Goal: Transaction & Acquisition: Purchase product/service

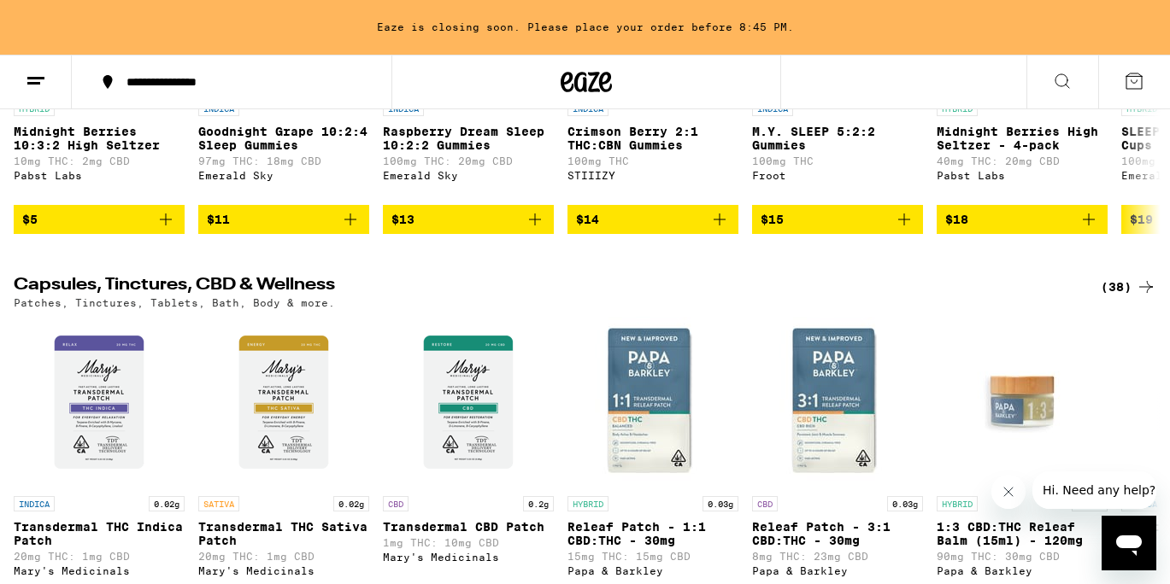
scroll to position [5857, 0]
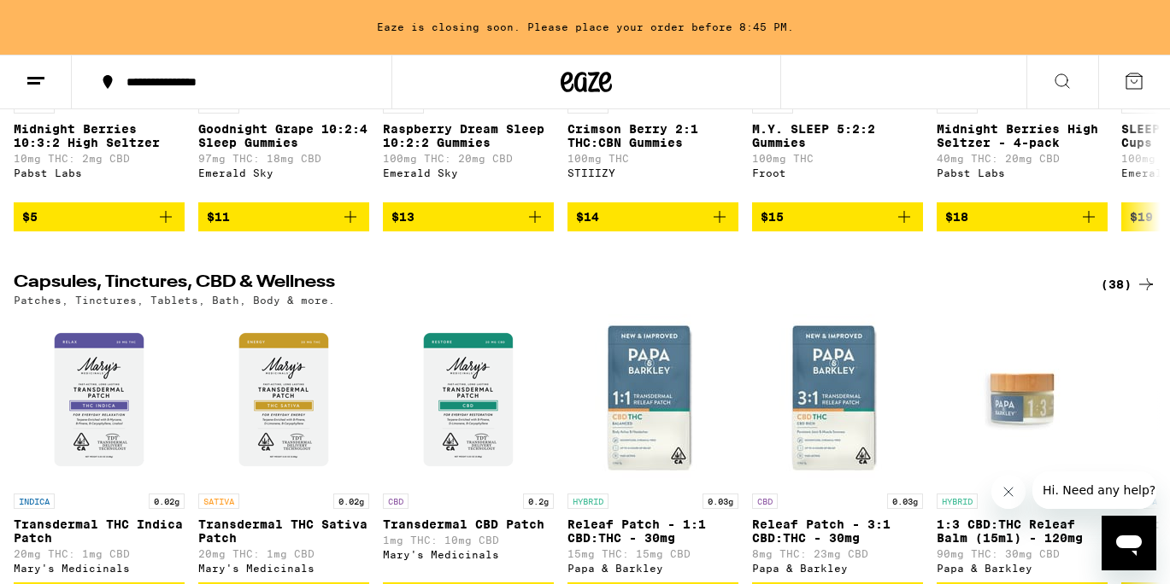
click at [1149, 85] on icon at bounding box center [1145, 75] width 21 height 21
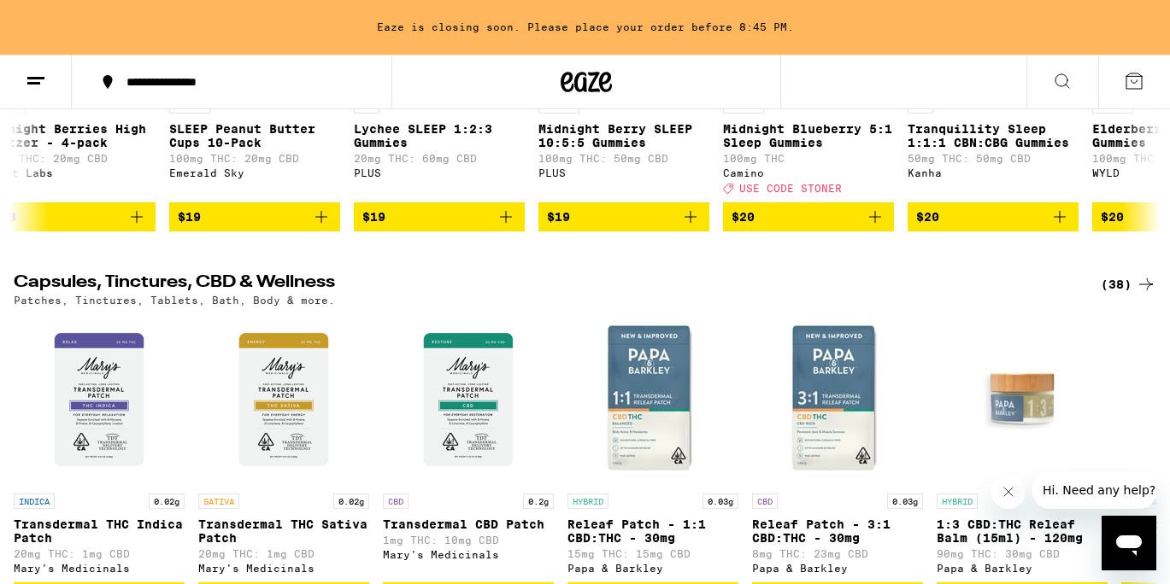
scroll to position [0, 956]
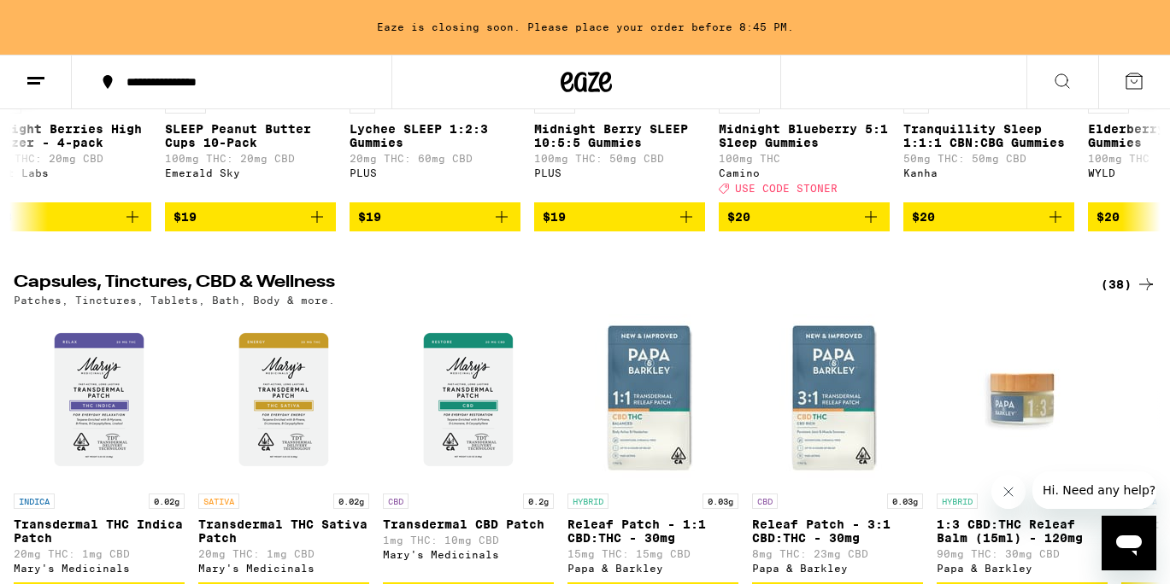
click at [1149, 85] on icon at bounding box center [1145, 75] width 21 height 21
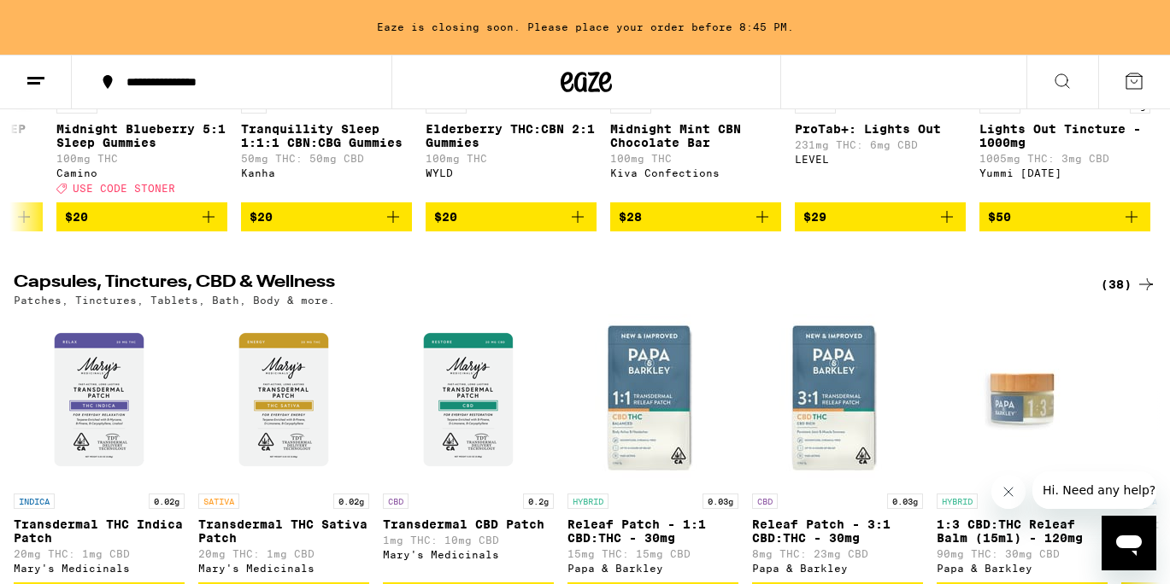
scroll to position [0, 1626]
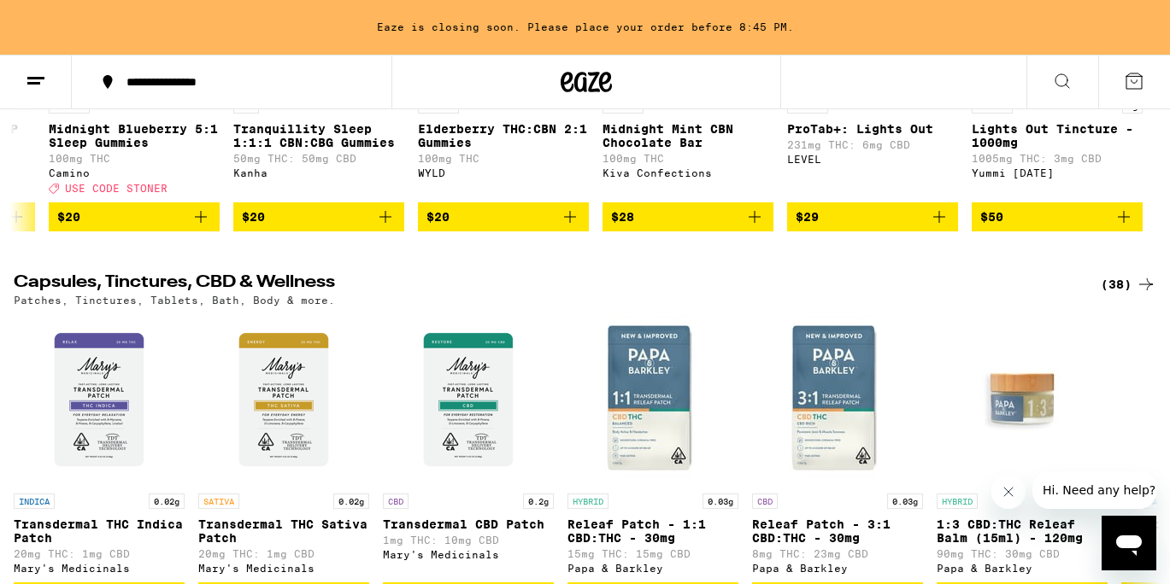
click at [1149, 99] on div at bounding box center [1146, 75] width 48 height 48
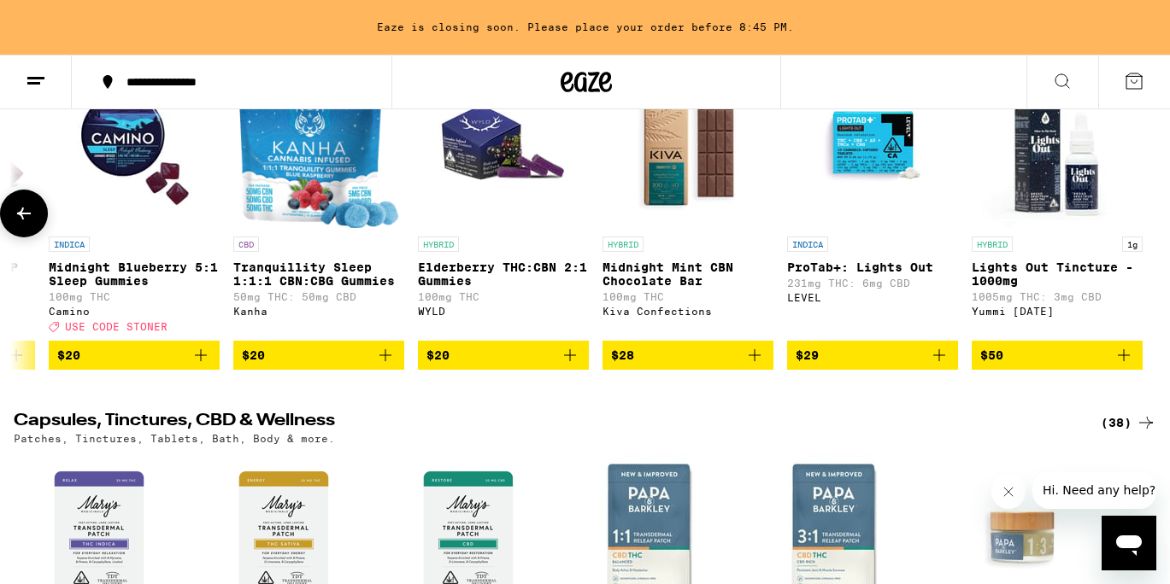
scroll to position [5722, 0]
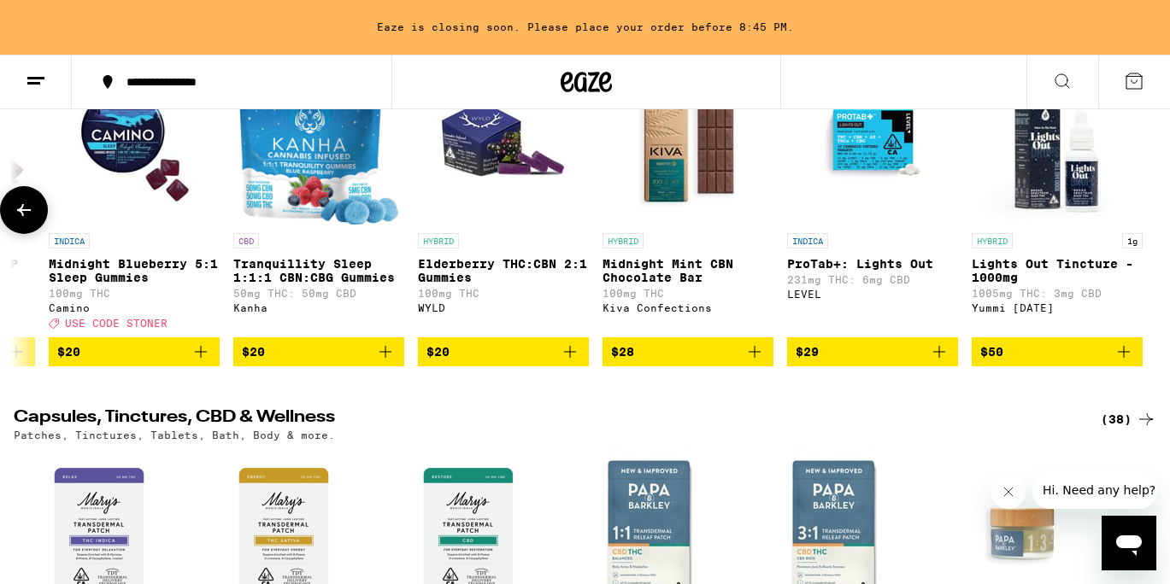
click at [21, 220] on icon at bounding box center [24, 210] width 21 height 21
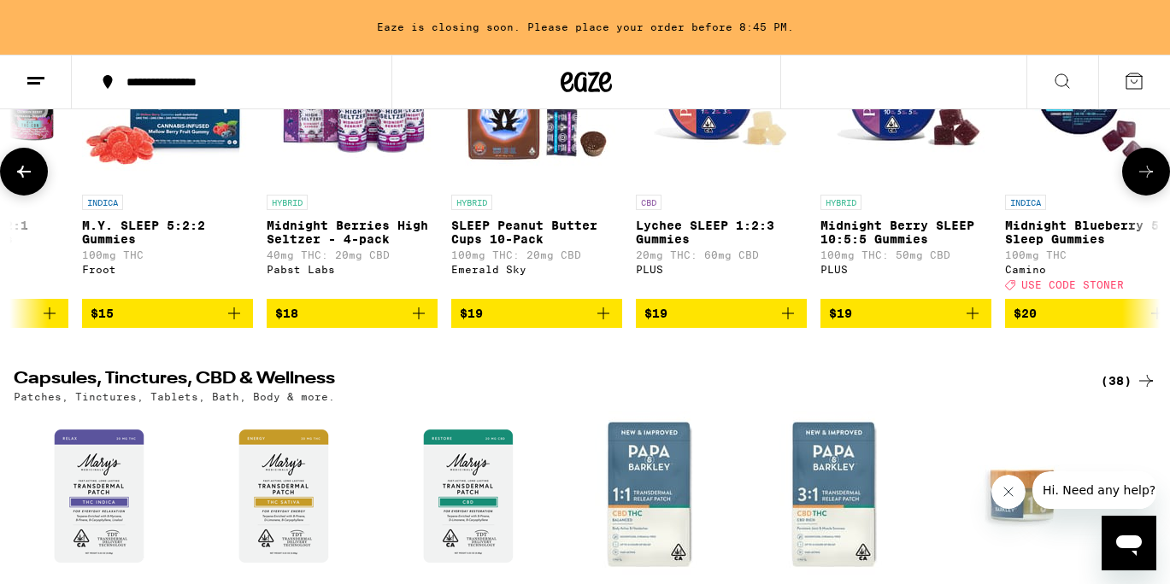
scroll to position [5767, 0]
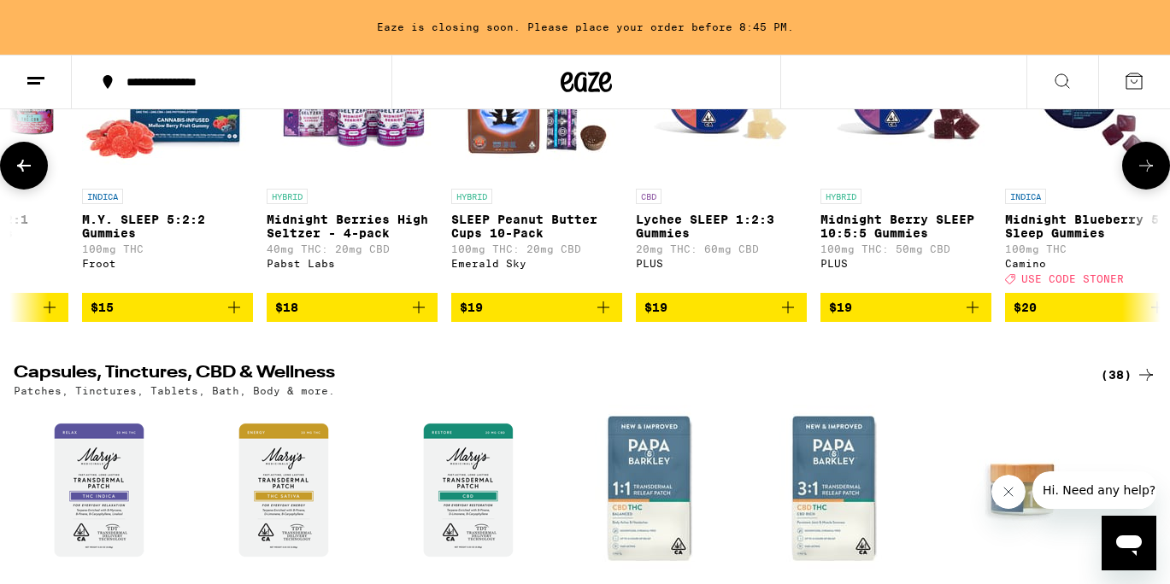
click at [191, 180] on img "Open page for M.Y. SLEEP 5:2:2 Gummies from Froot" at bounding box center [167, 94] width 171 height 171
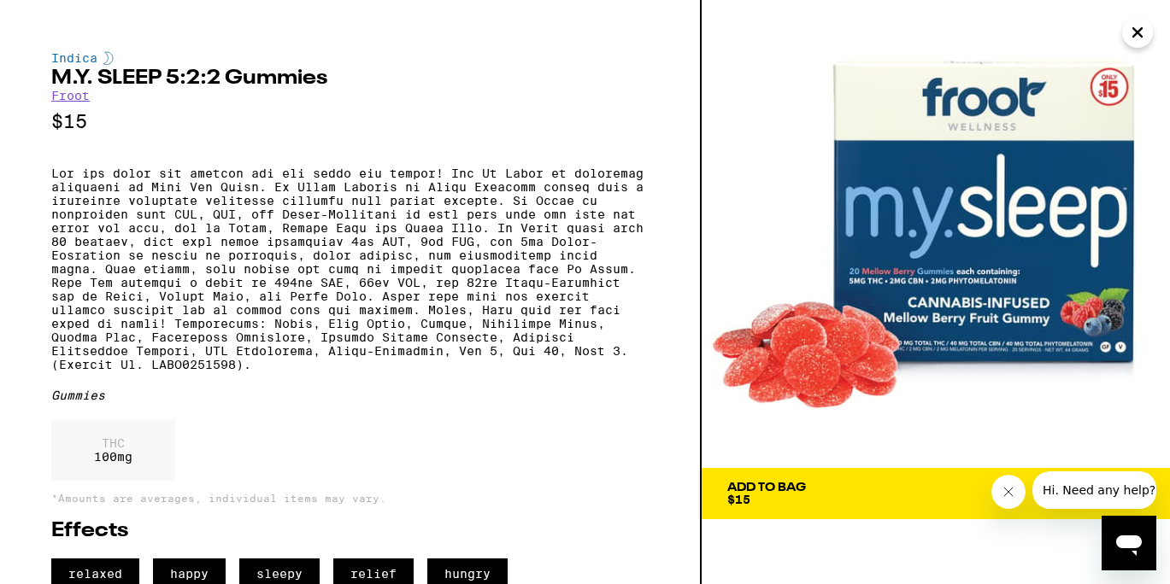
click at [1135, 35] on icon "Close" at bounding box center [1137, 33] width 21 height 26
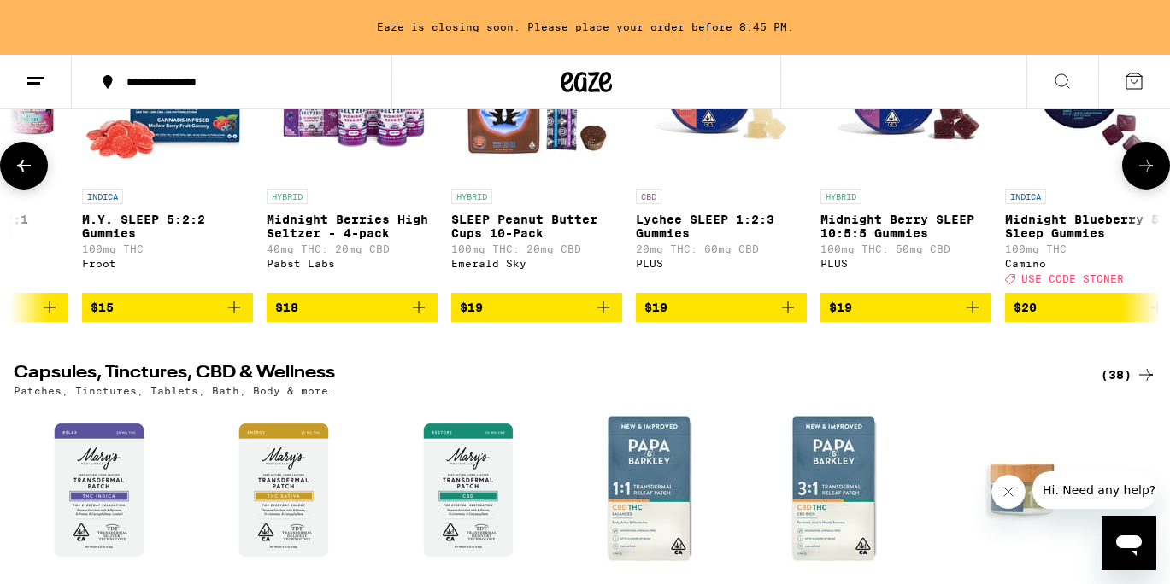
click at [1095, 180] on img "Open page for Midnight Blueberry 5:1 Sleep Gummies from Camino" at bounding box center [1090, 94] width 171 height 171
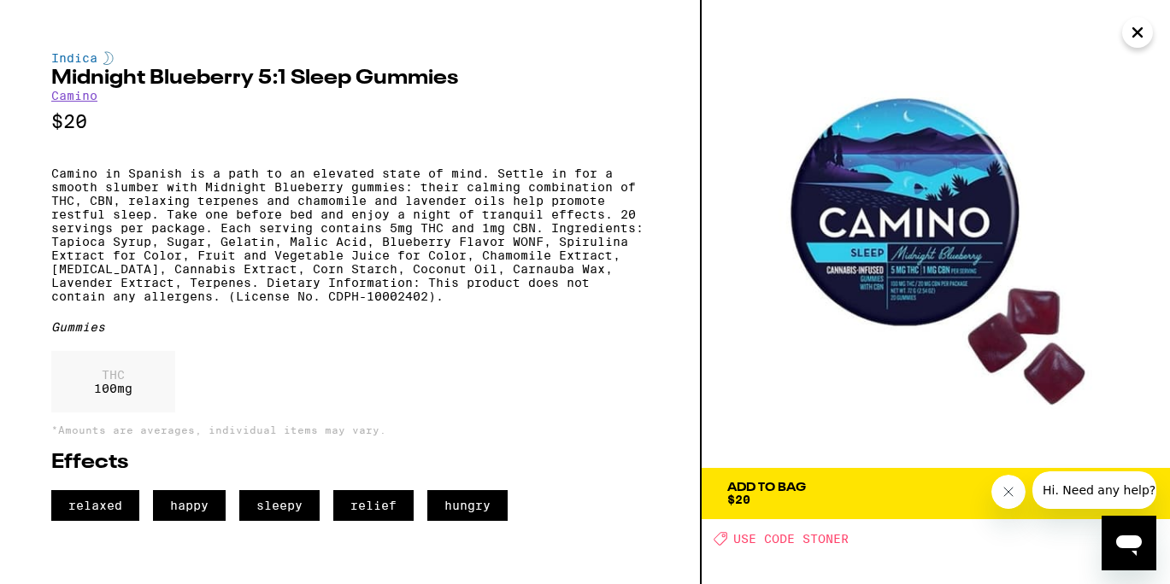
click at [1133, 37] on icon "Close" at bounding box center [1137, 32] width 9 height 9
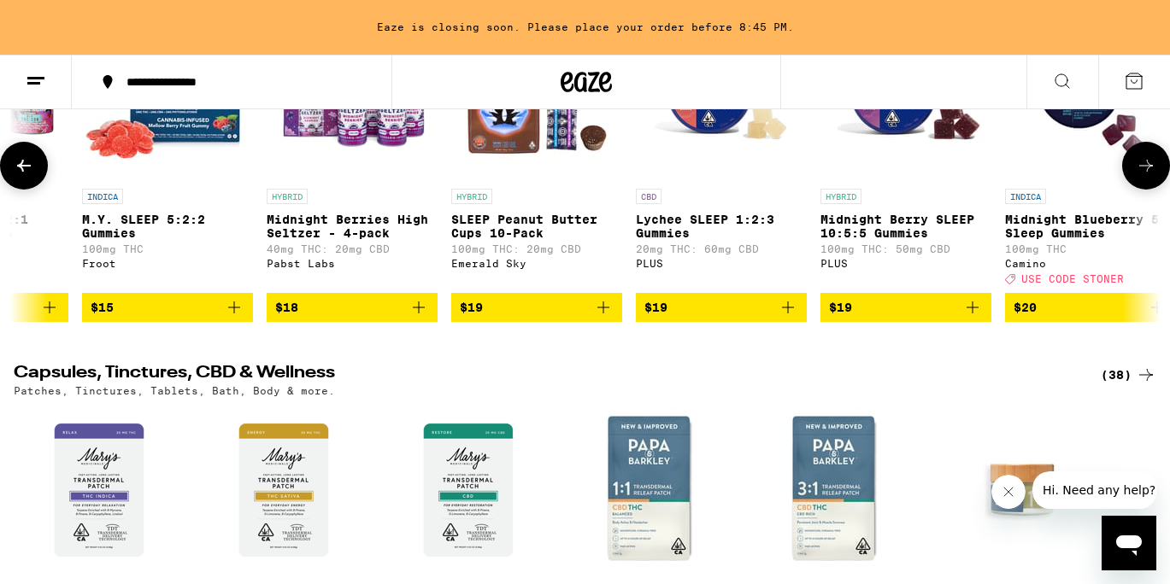
click at [1135, 176] on icon at bounding box center [1145, 165] width 21 height 21
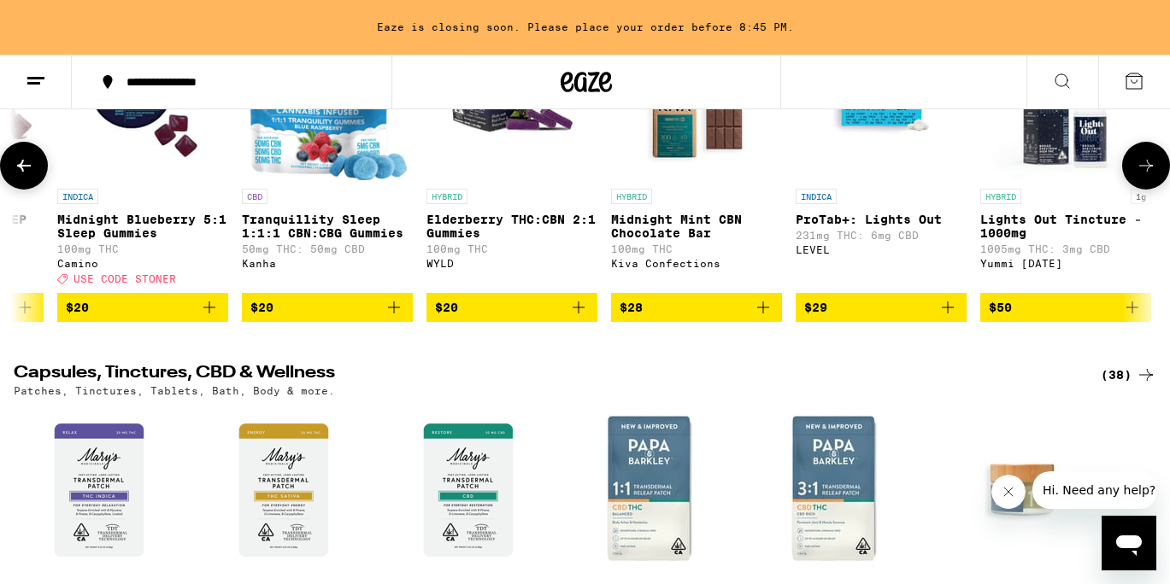
scroll to position [0, 1626]
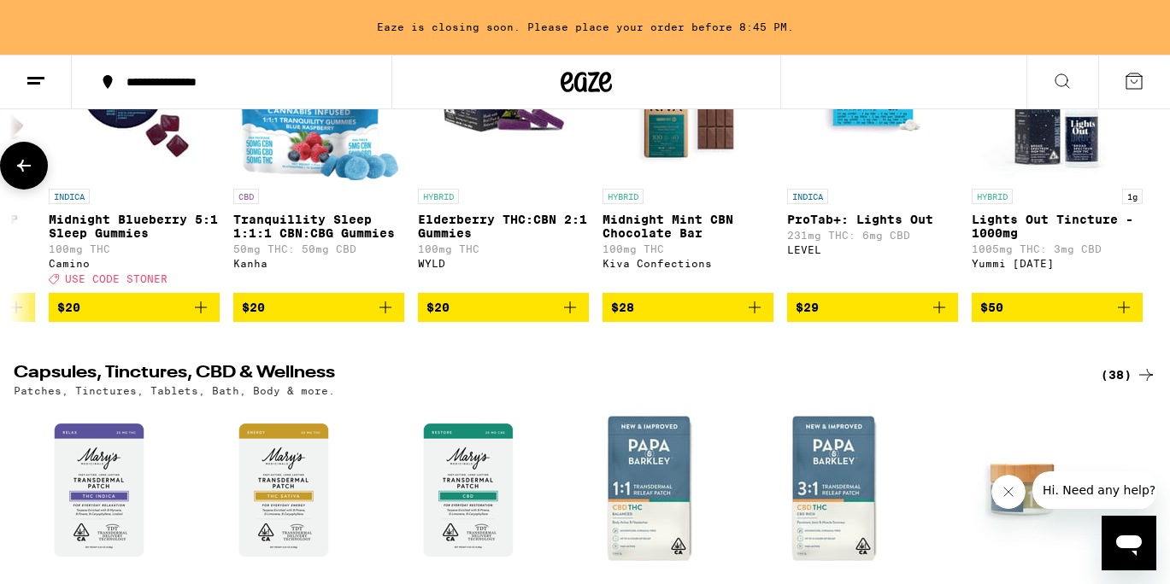
click at [125, 180] on img "Open page for Midnight Blueberry 5:1 Sleep Gummies from Camino" at bounding box center [134, 94] width 171 height 171
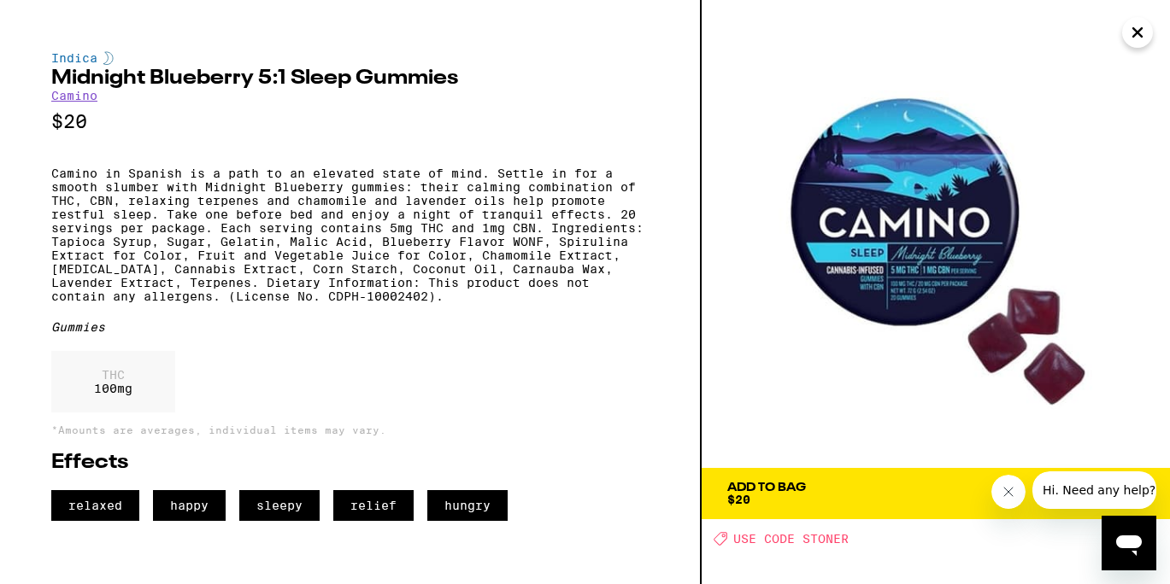
click at [1136, 29] on icon "Close" at bounding box center [1137, 33] width 21 height 26
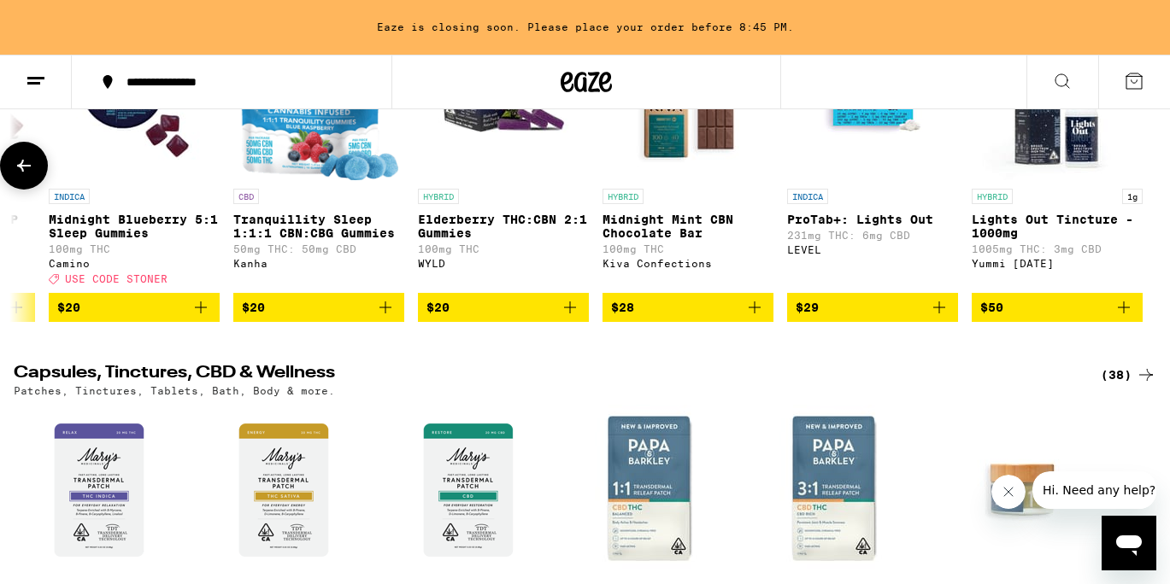
click at [331, 180] on img "Open page for Tranquillity Sleep 1:1:1 CBN:CBG Gummies from Kanha" at bounding box center [319, 94] width 160 height 171
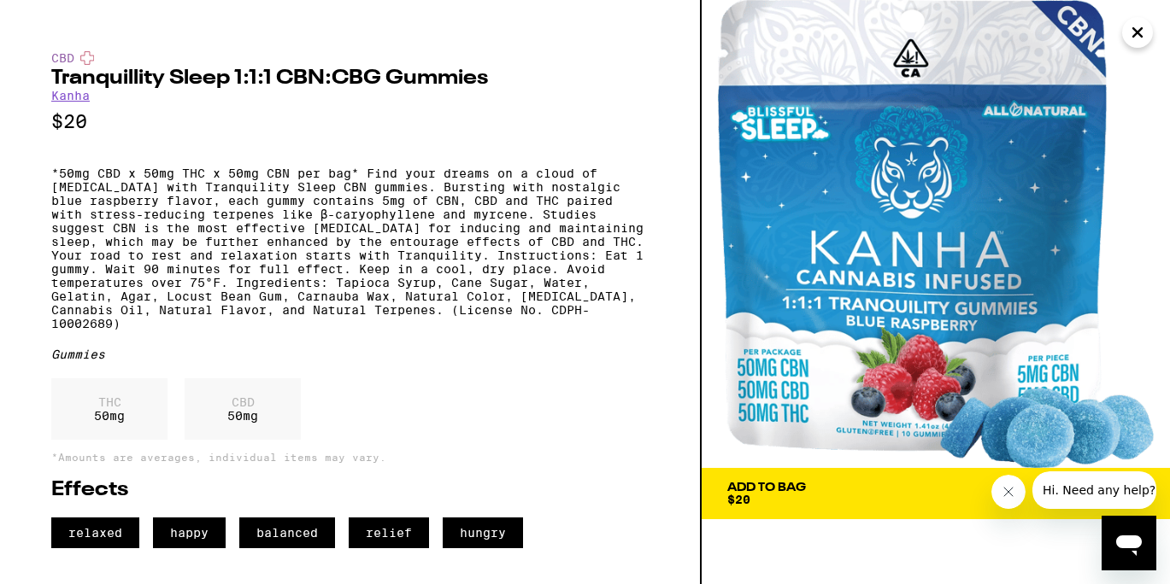
click at [1139, 32] on icon "Close" at bounding box center [1137, 33] width 21 height 26
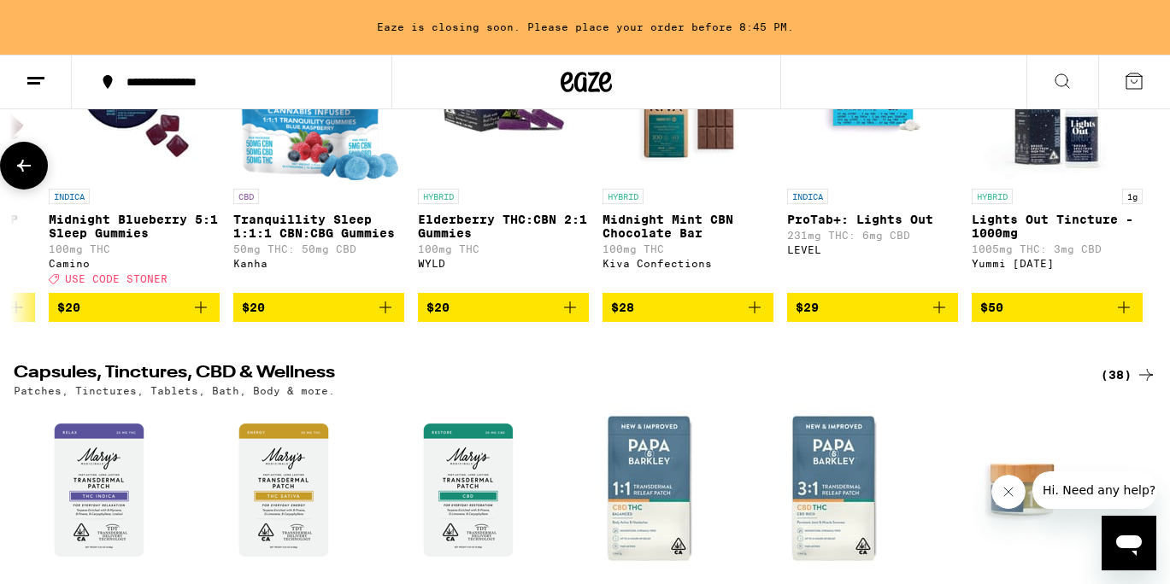
click at [41, 190] on button at bounding box center [24, 166] width 48 height 48
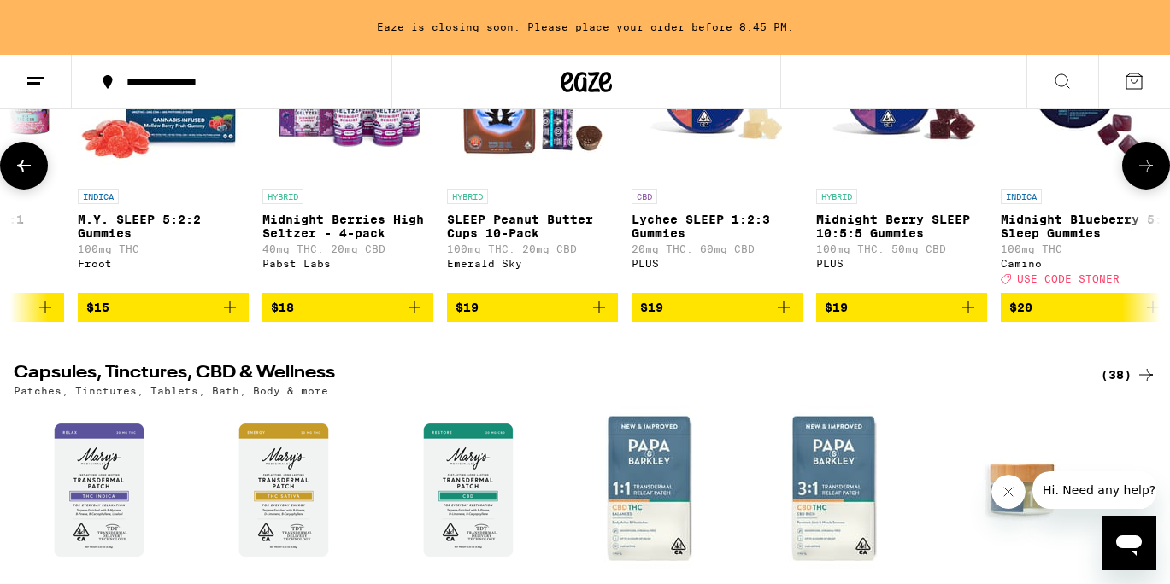
scroll to position [0, 670]
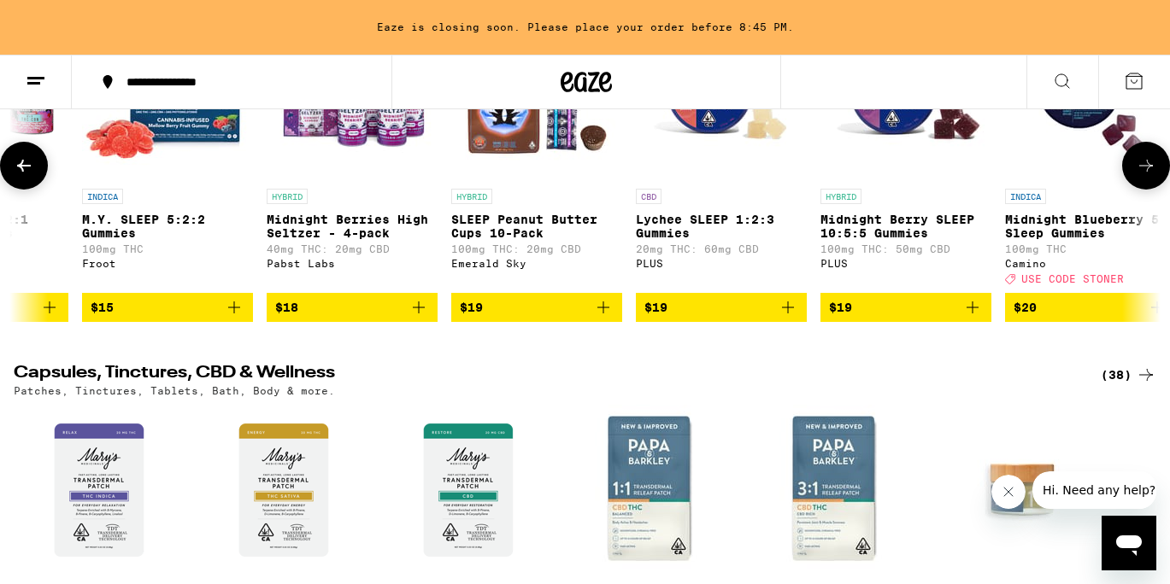
click at [714, 180] on img "Open page for Lychee SLEEP 1:2:3 Gummies from PLUS" at bounding box center [721, 94] width 171 height 171
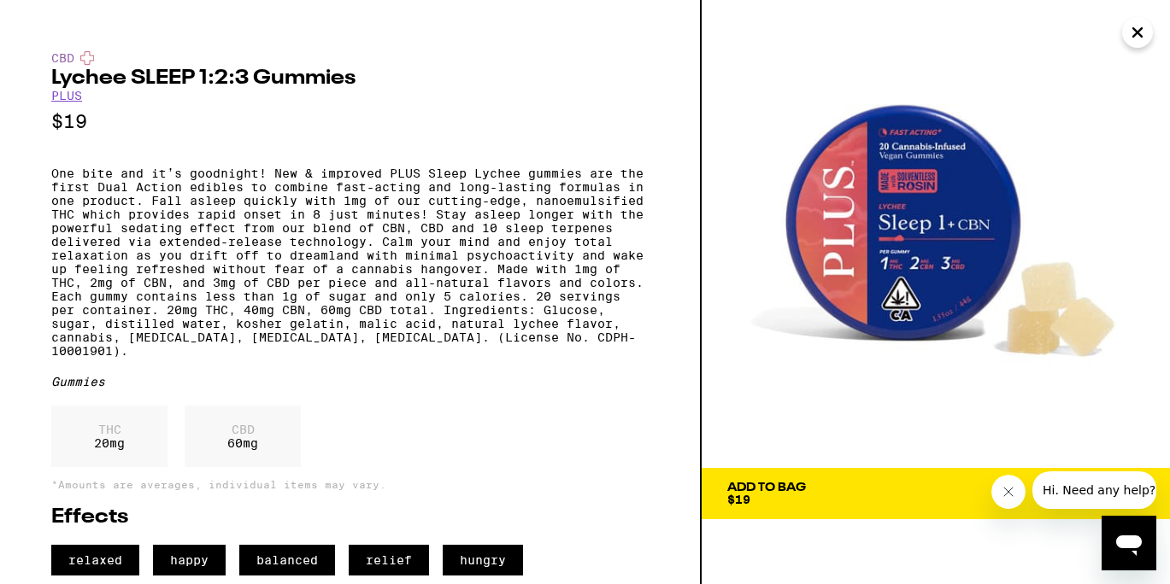
click at [1129, 34] on icon "Close" at bounding box center [1137, 33] width 21 height 26
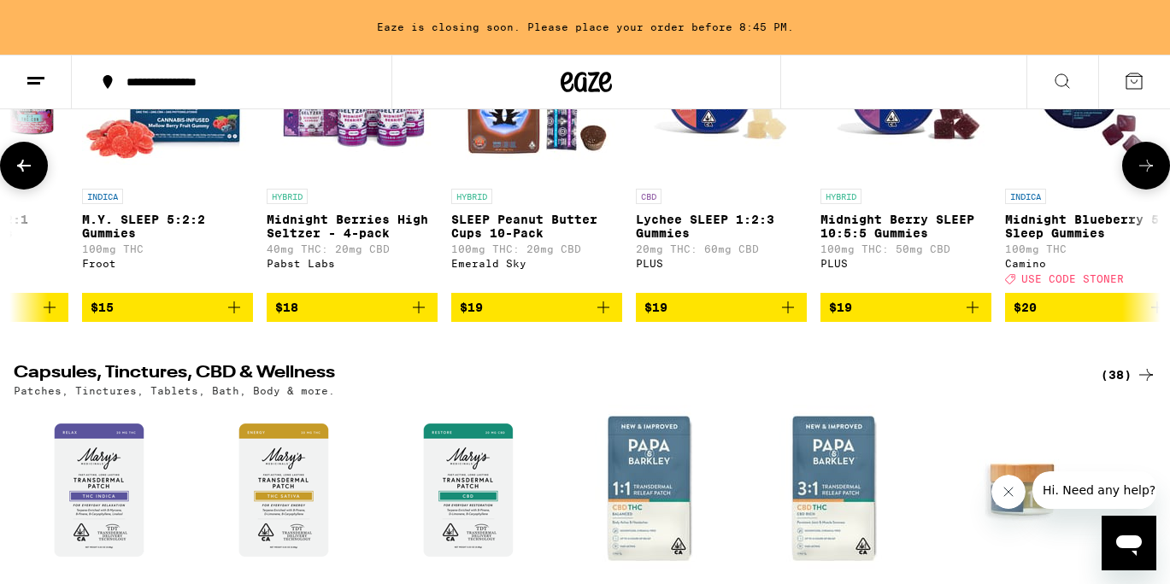
click at [777, 318] on icon "Add to bag" at bounding box center [787, 307] width 21 height 21
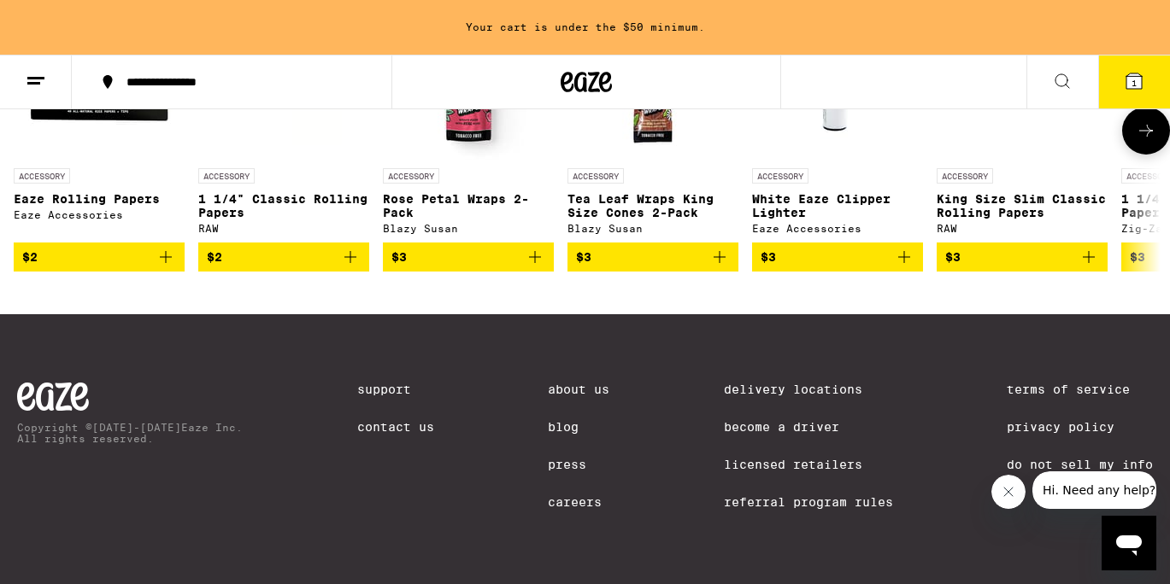
scroll to position [7015, 0]
click at [1132, 155] on button at bounding box center [1146, 131] width 48 height 48
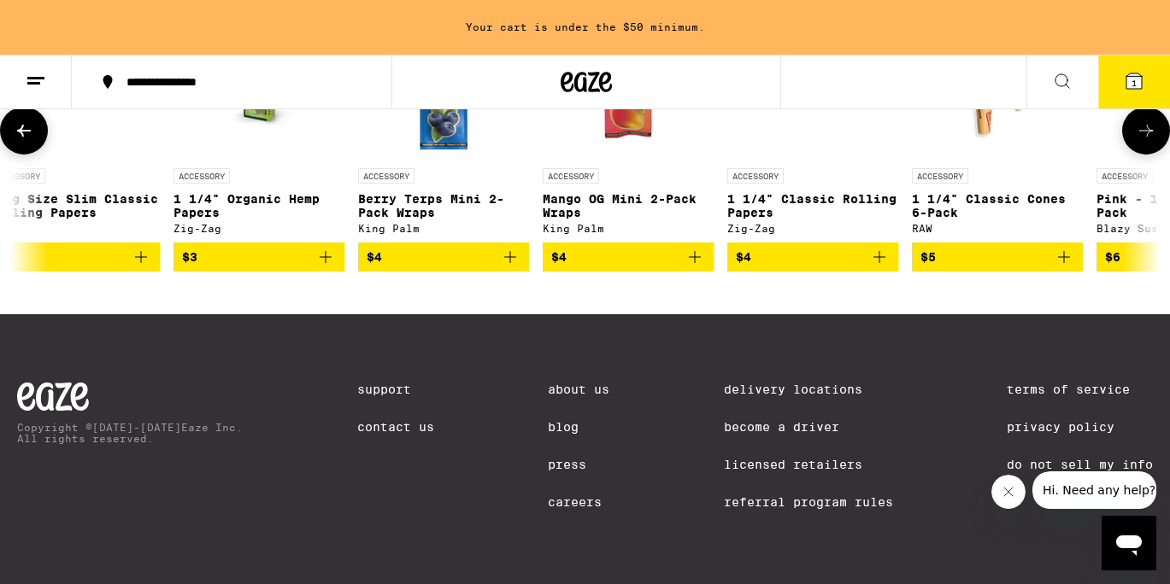
scroll to position [0, 956]
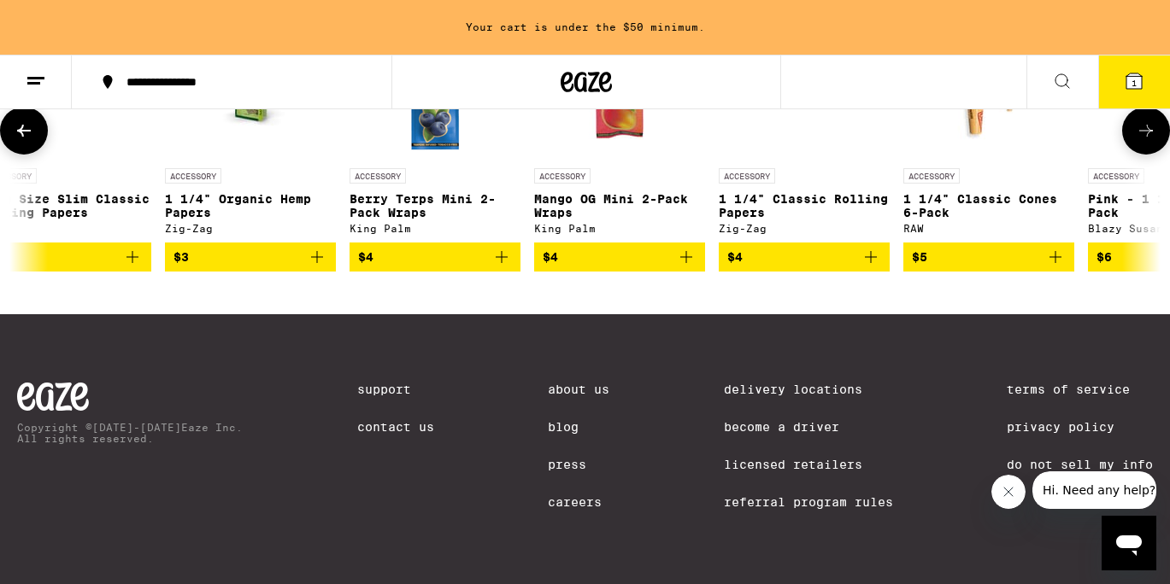
click at [1132, 155] on button at bounding box center [1146, 131] width 48 height 48
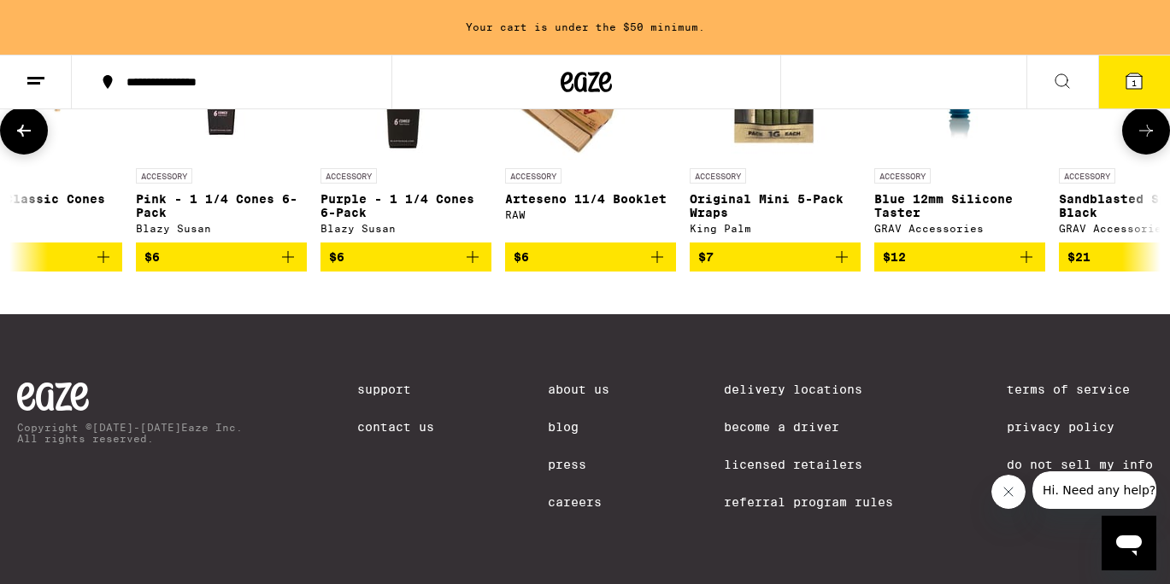
scroll to position [0, 1912]
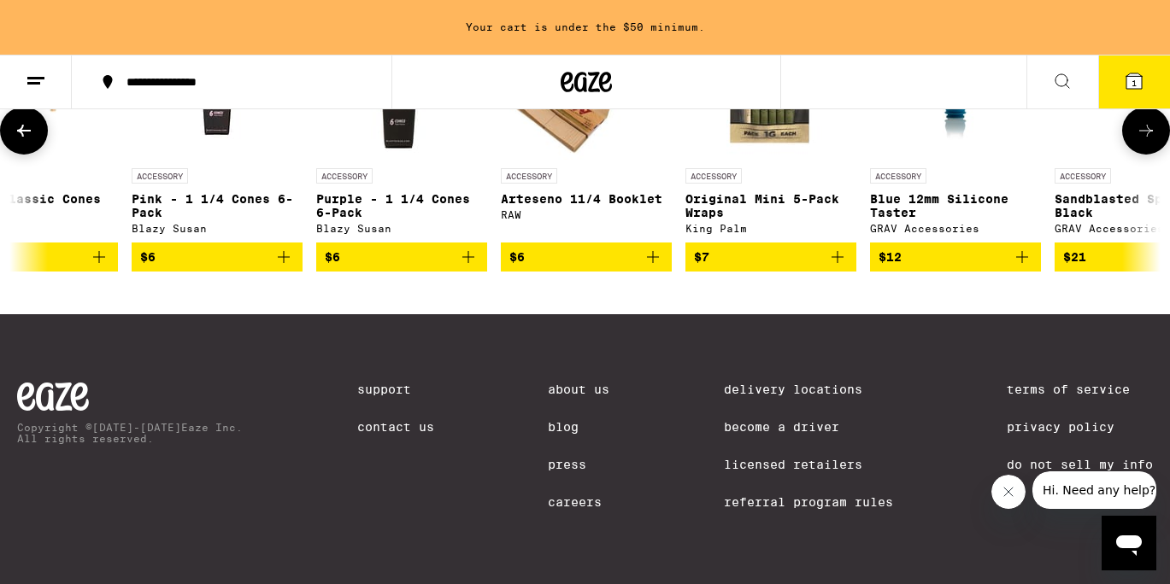
click at [953, 160] on img "Open page for Blue 12mm Silicone Taster from GRAV Accessories" at bounding box center [955, 74] width 128 height 171
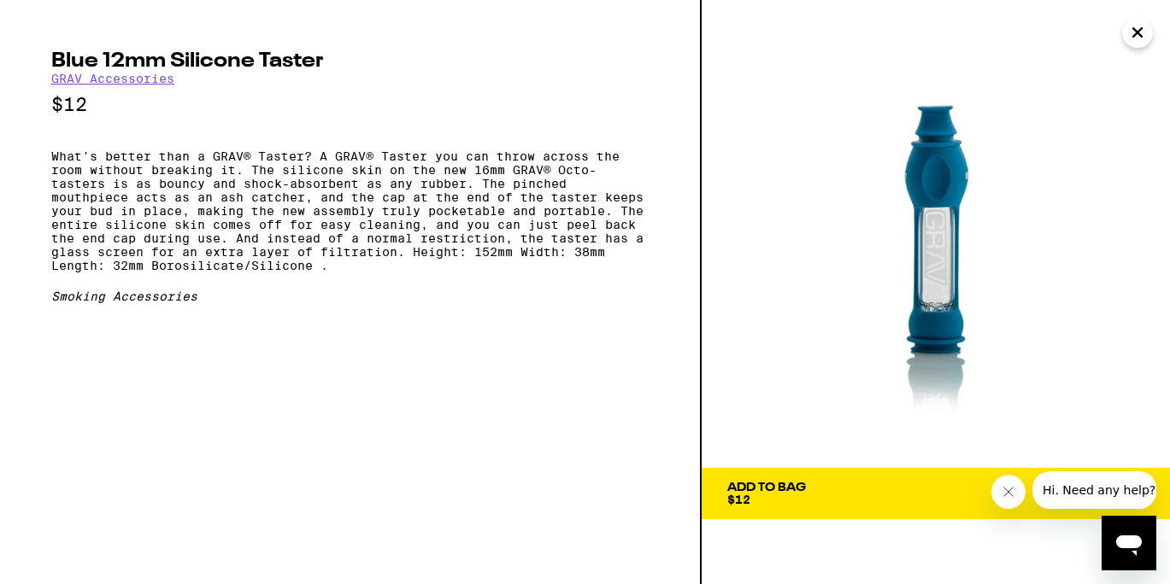
click at [1141, 38] on icon "Close" at bounding box center [1137, 33] width 21 height 26
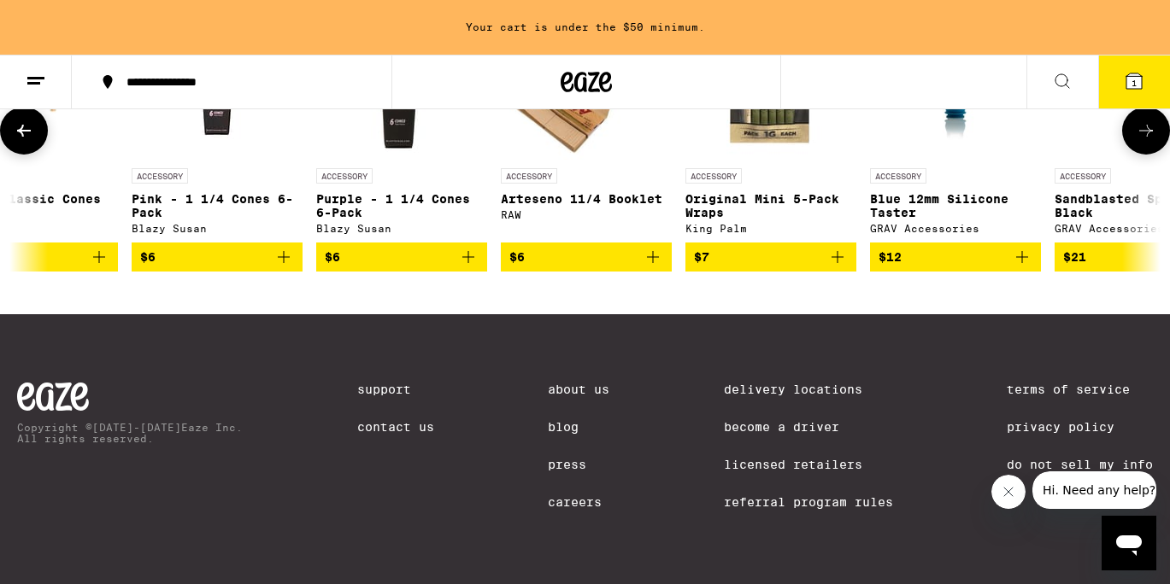
click at [1149, 141] on icon at bounding box center [1145, 130] width 21 height 21
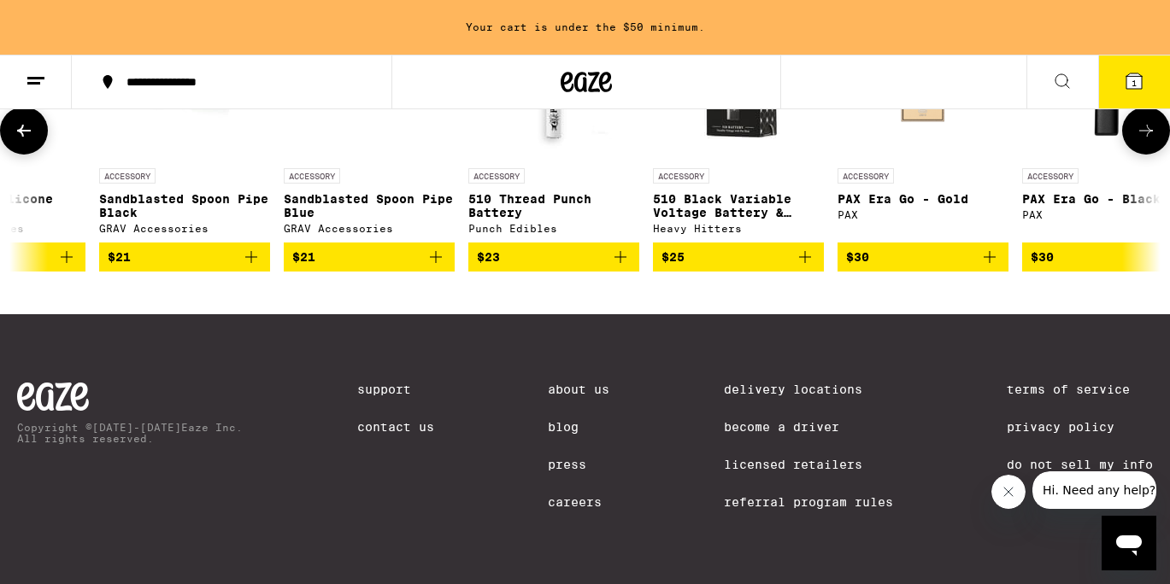
scroll to position [0, 2868]
click at [22, 137] on icon at bounding box center [24, 131] width 14 height 12
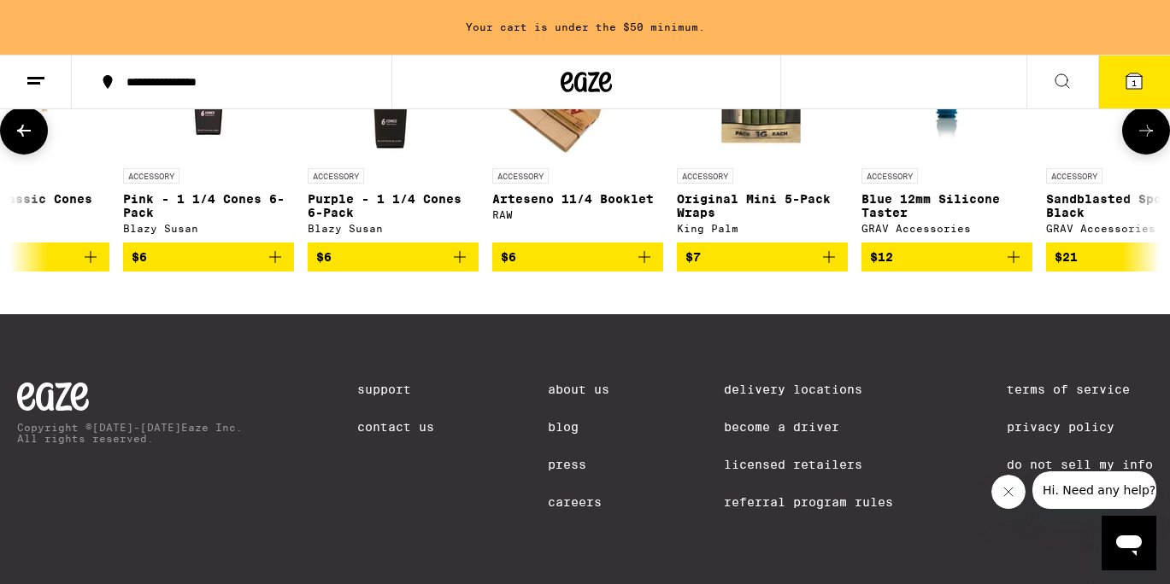
scroll to position [0, 1912]
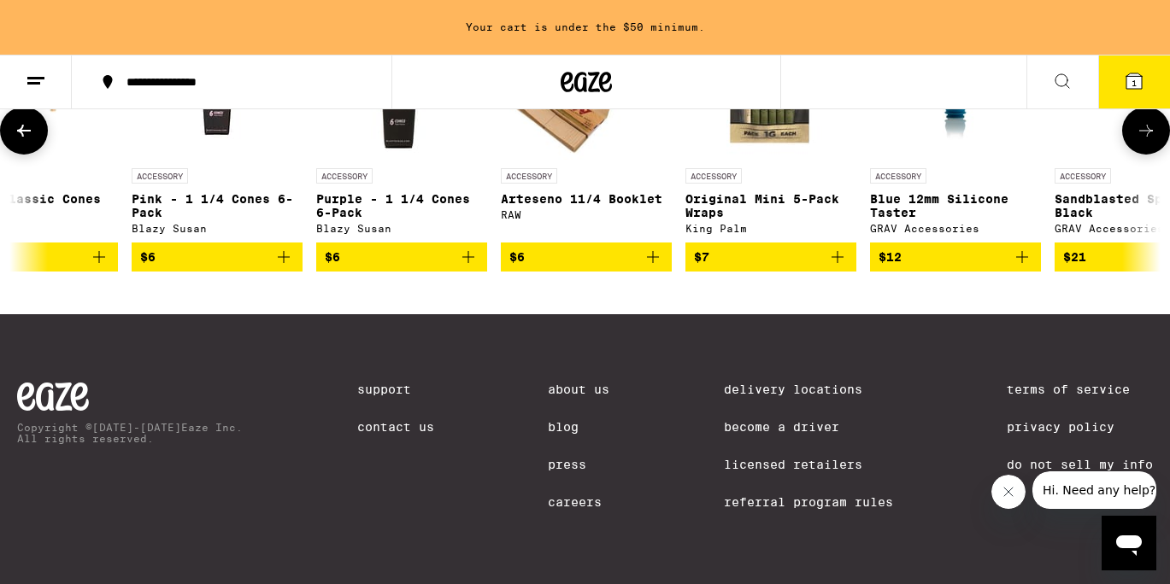
click at [1026, 267] on icon "Add to bag" at bounding box center [1022, 257] width 21 height 21
click at [1143, 141] on icon at bounding box center [1145, 130] width 21 height 21
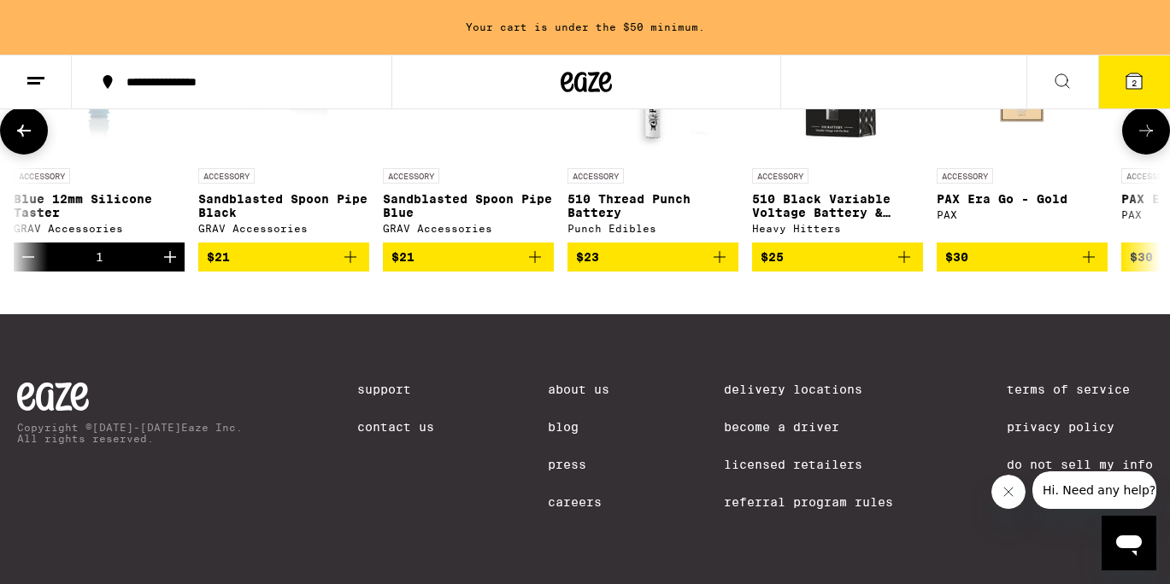
click at [1143, 141] on icon at bounding box center [1145, 130] width 21 height 21
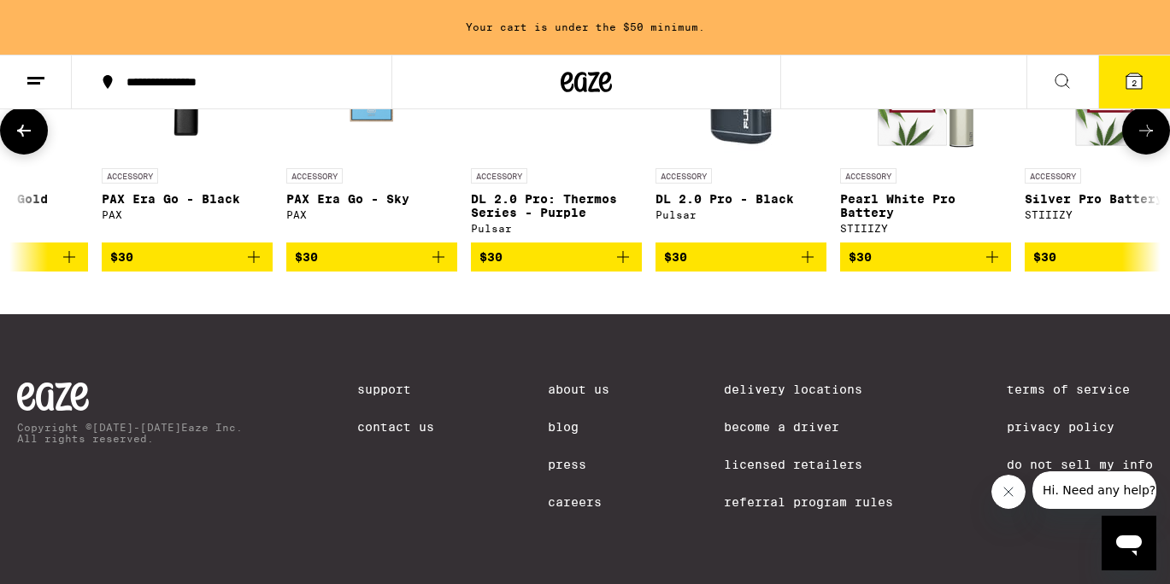
scroll to position [0, 3792]
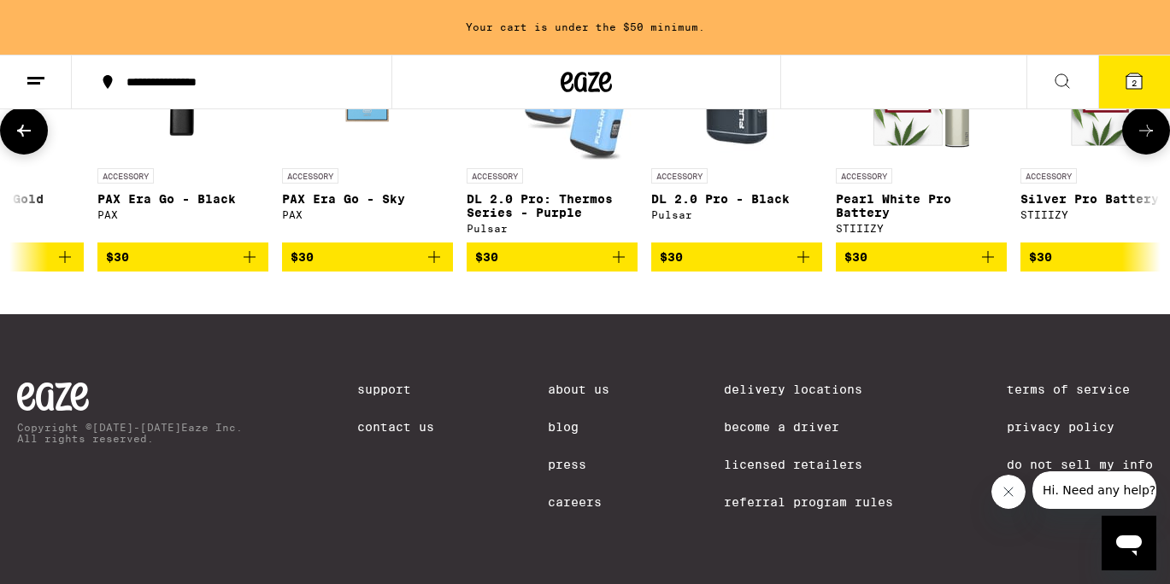
click at [1144, 141] on icon at bounding box center [1145, 130] width 21 height 21
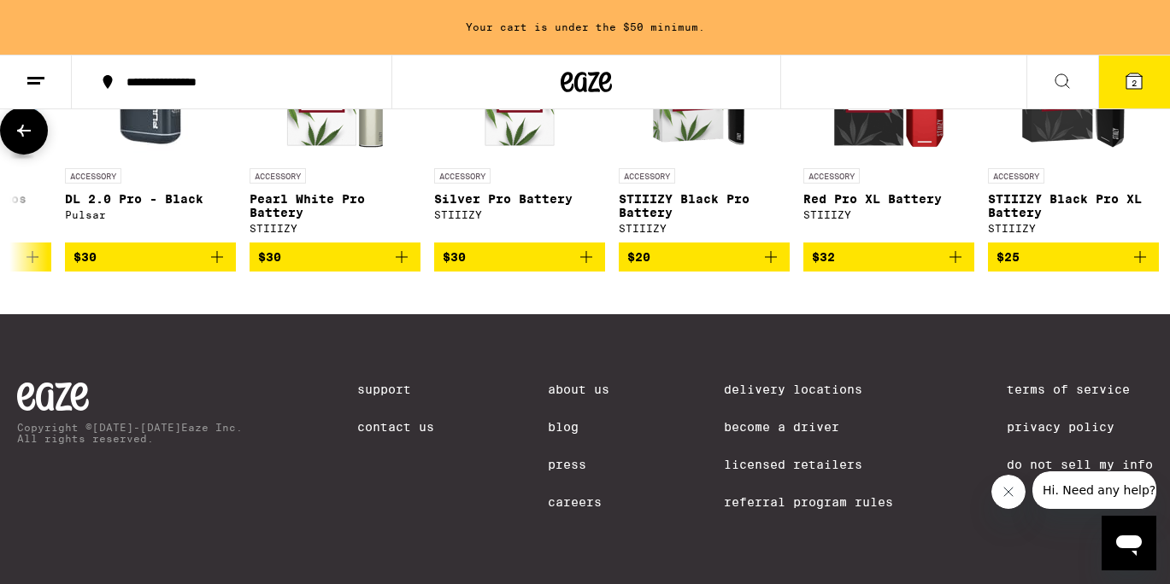
scroll to position [0, 4394]
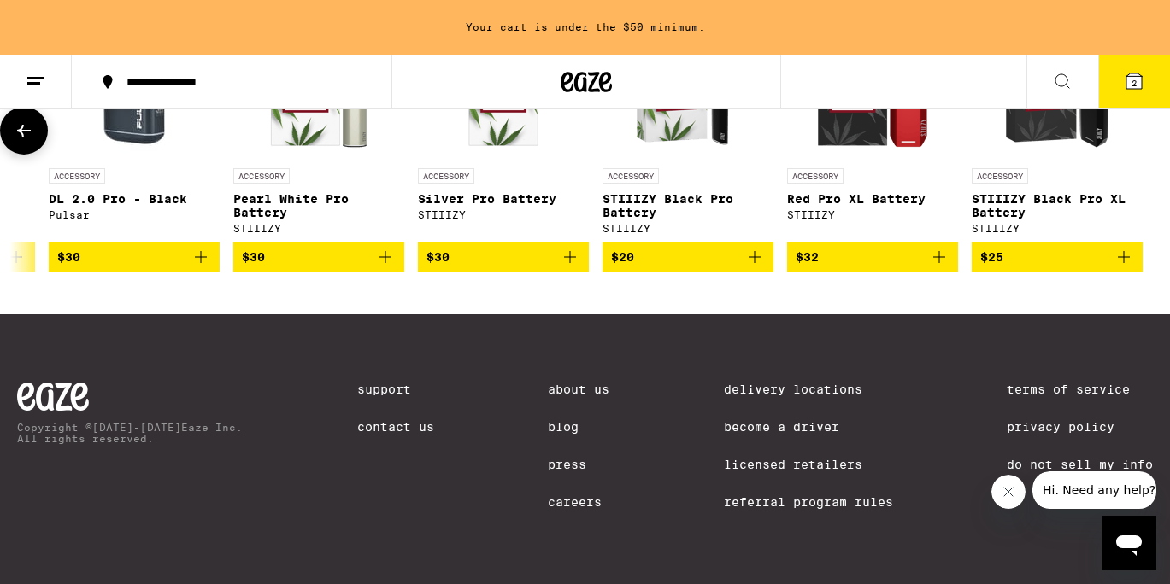
click at [1144, 155] on div at bounding box center [1146, 131] width 48 height 48
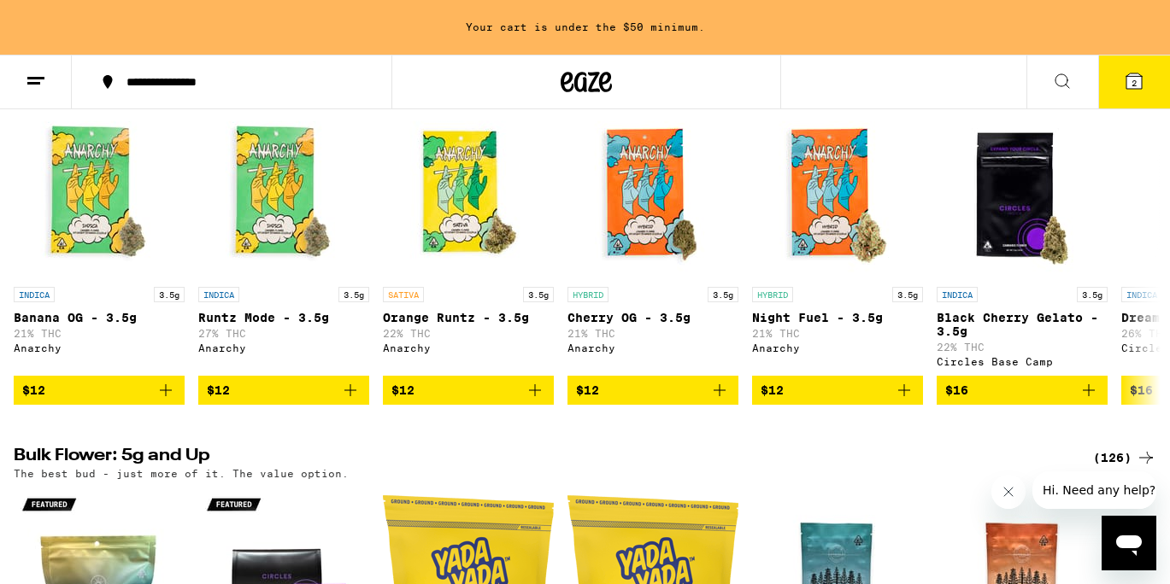
scroll to position [1371, 0]
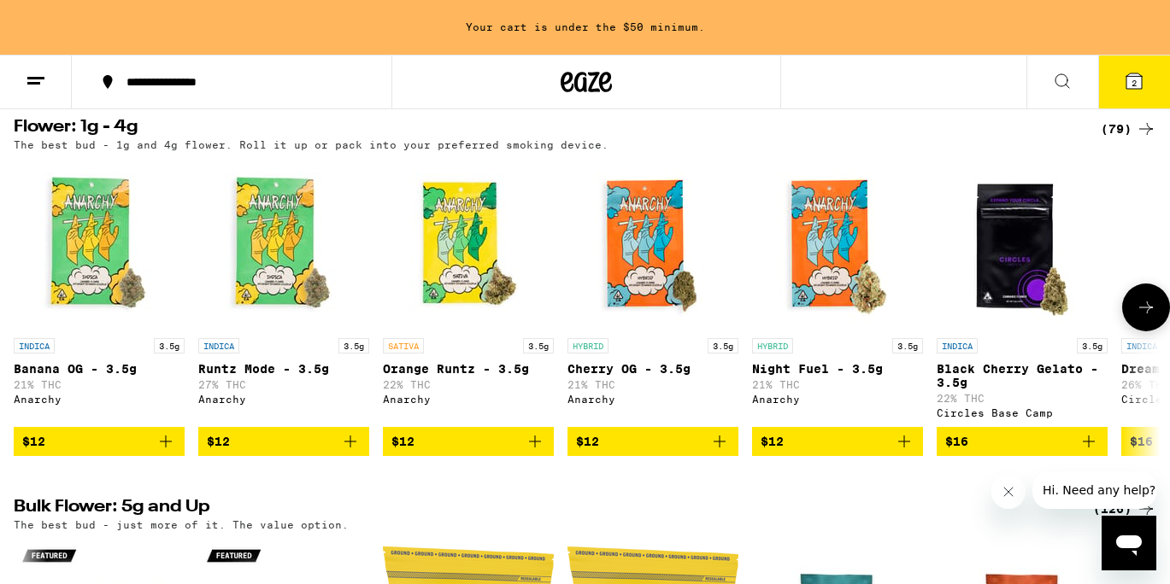
click at [1141, 318] on icon at bounding box center [1145, 307] width 21 height 21
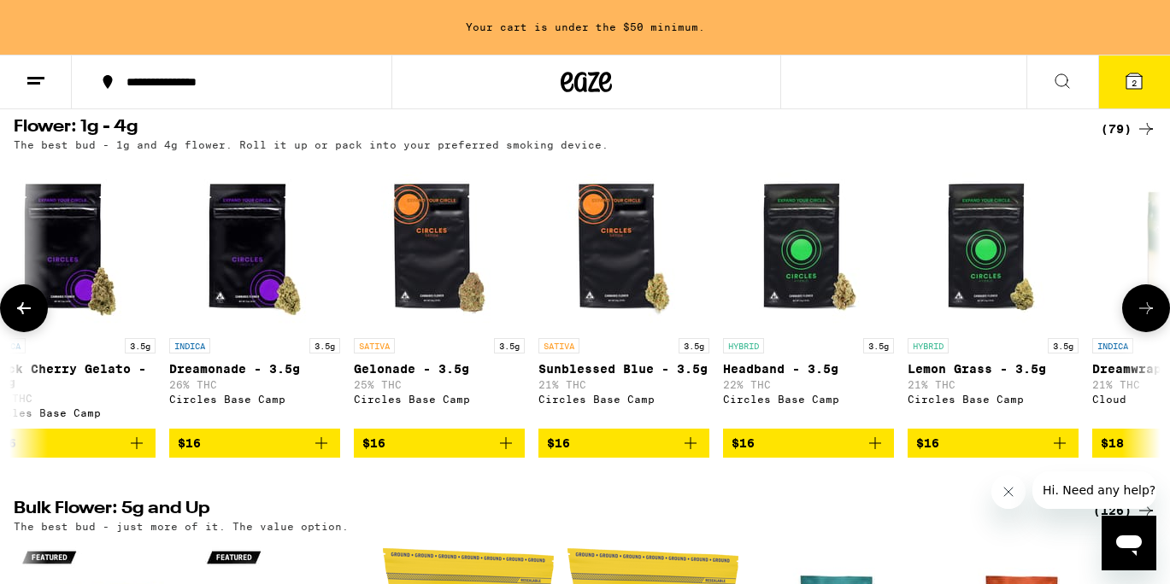
scroll to position [0, 956]
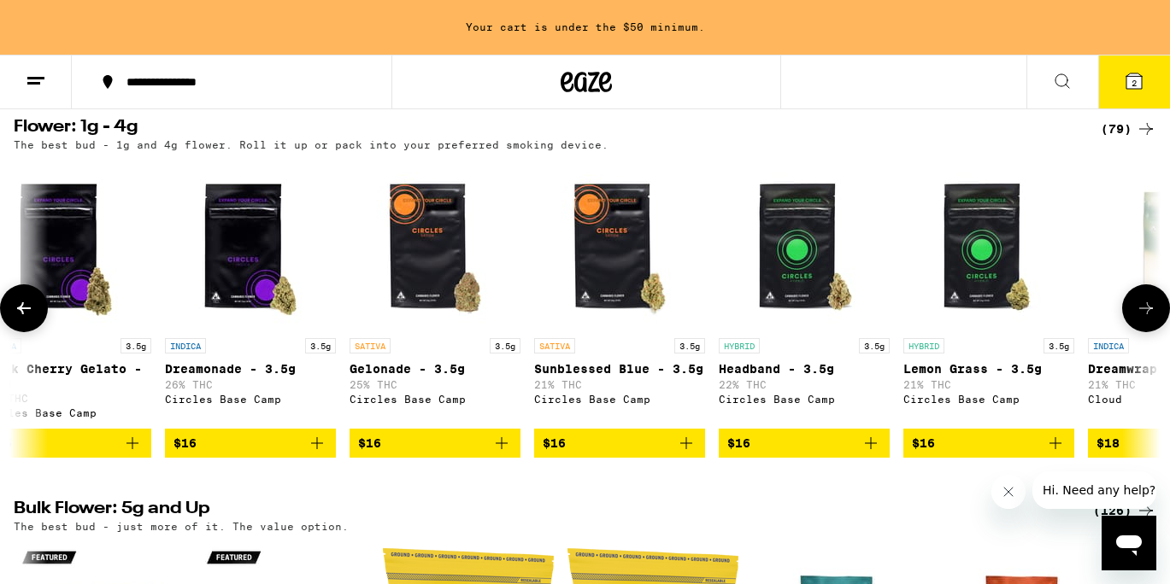
click at [1141, 319] on icon at bounding box center [1145, 308] width 21 height 21
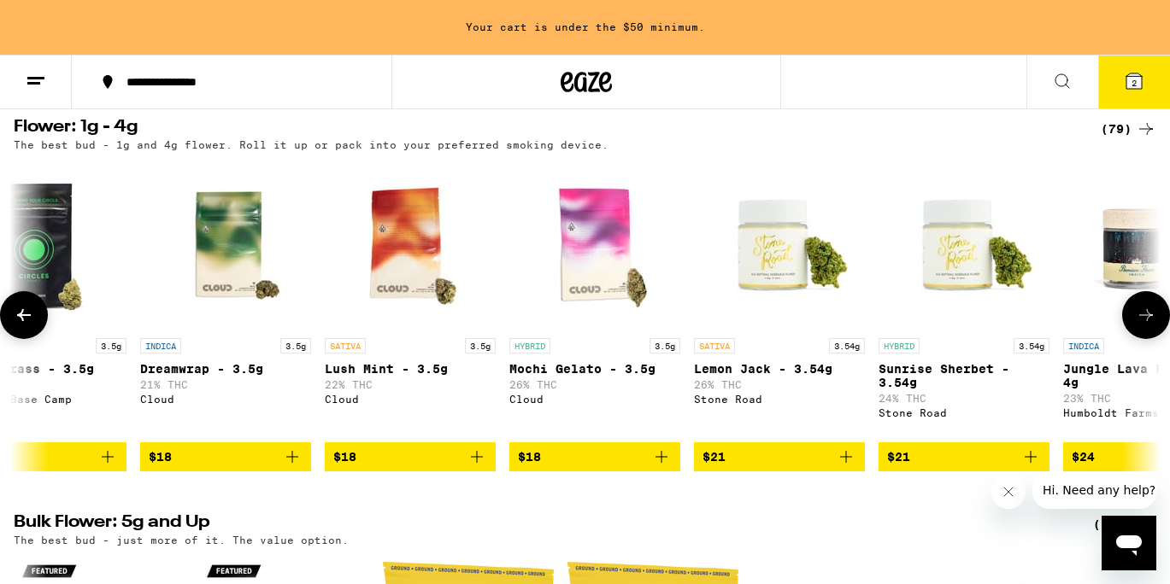
scroll to position [0, 1912]
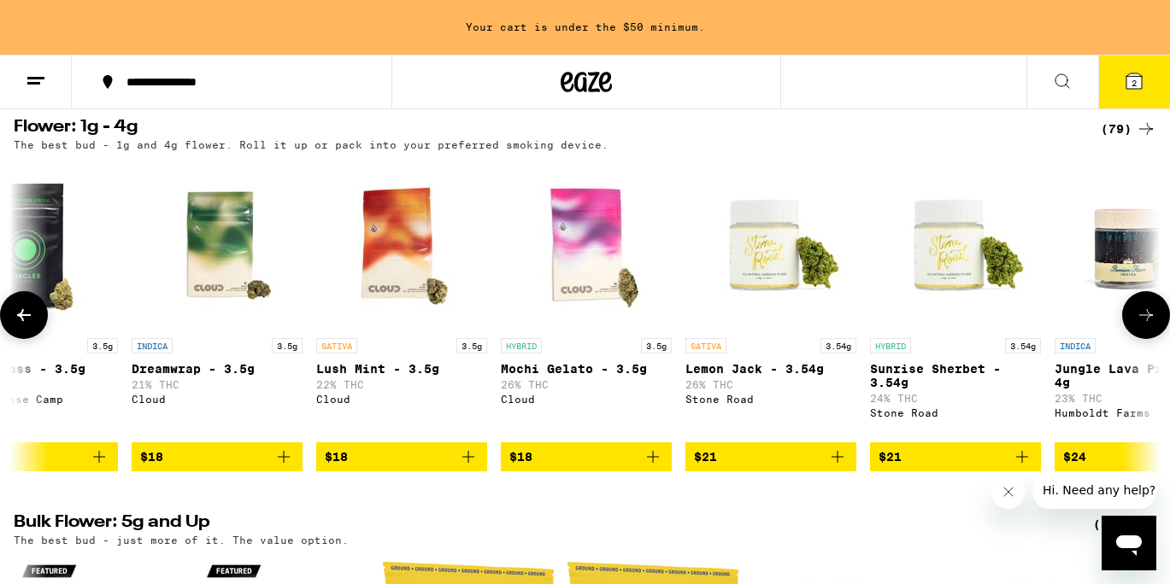
click at [1142, 326] on icon at bounding box center [1145, 315] width 21 height 21
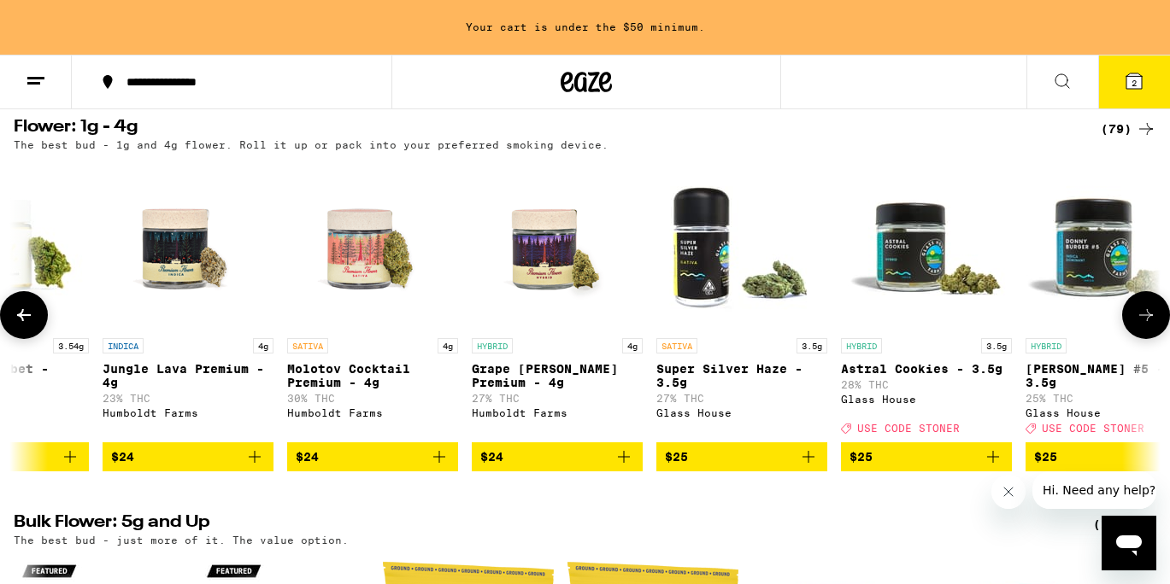
scroll to position [0, 2868]
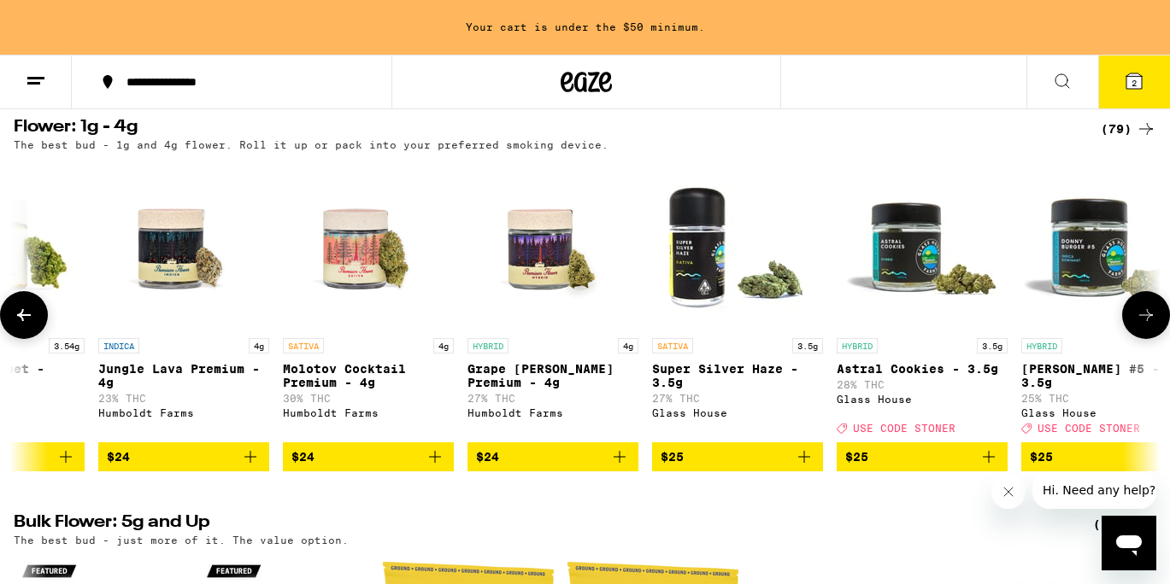
click at [1142, 326] on icon at bounding box center [1145, 315] width 21 height 21
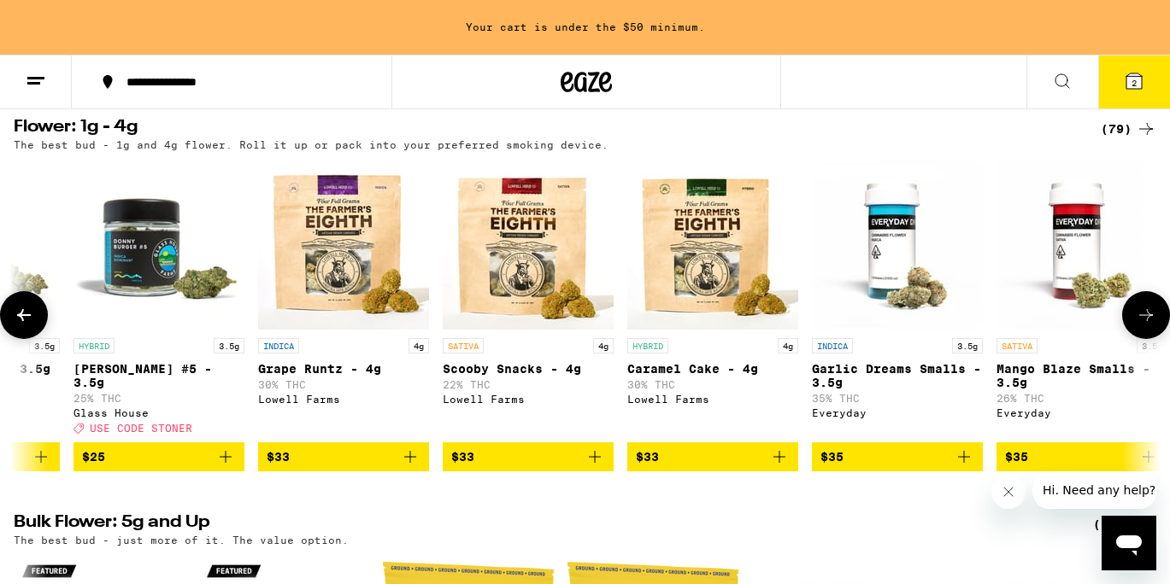
scroll to position [0, 3824]
